Goal: Browse casually

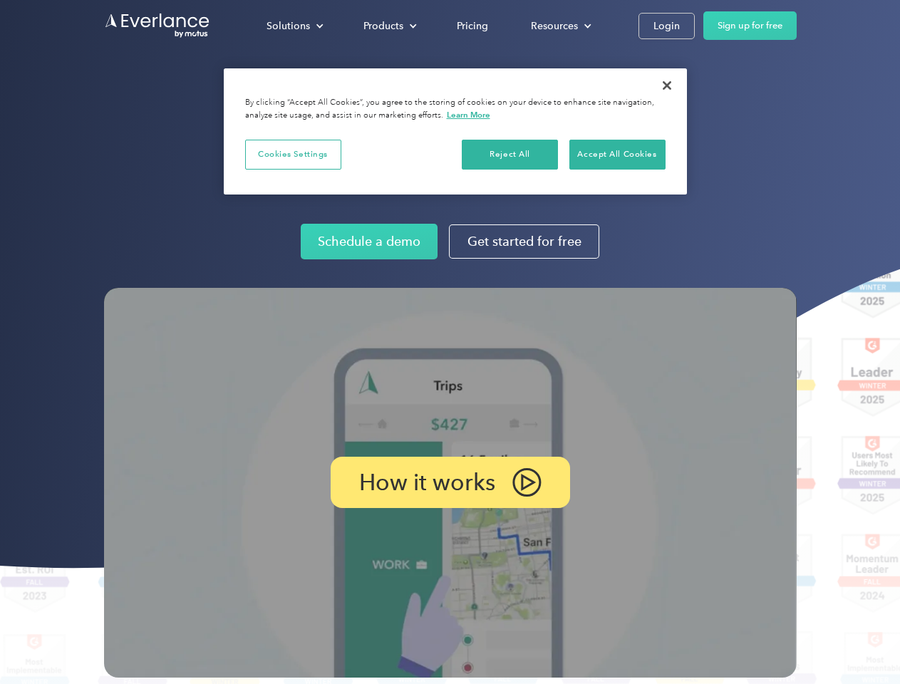
click at [449, 342] on img at bounding box center [450, 483] width 692 height 390
click at [294, 26] on div "Solutions" at bounding box center [287, 26] width 43 height 18
click at [388, 26] on div "Products" at bounding box center [383, 26] width 40 height 18
click at [559, 26] on div "Resources" at bounding box center [554, 26] width 47 height 18
click at [449, 482] on p "How it works" at bounding box center [427, 482] width 136 height 17
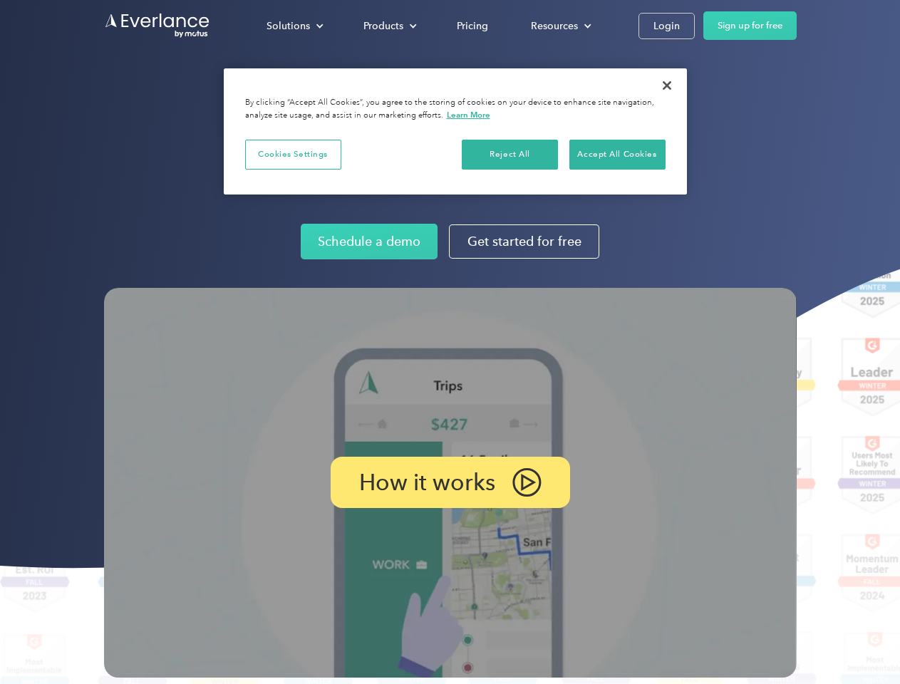
click at [293, 154] on button "Cookies Settings" at bounding box center [293, 155] width 96 height 30
click at [0, 0] on div "When you visit any website, it may store or retrieve information on your browse…" at bounding box center [0, 0] width 0 height 0
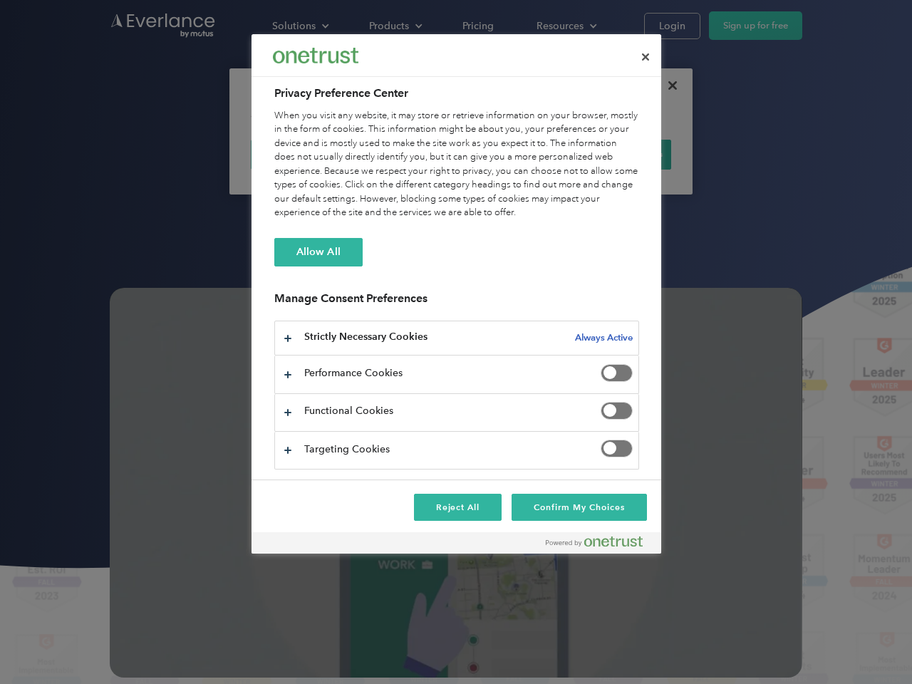
click at [617, 154] on div "When you visit any website, it may store or retrieve information on your browse…" at bounding box center [456, 164] width 365 height 111
click at [667, 85] on div at bounding box center [456, 342] width 912 height 684
